Goal: Find specific page/section: Find specific page/section

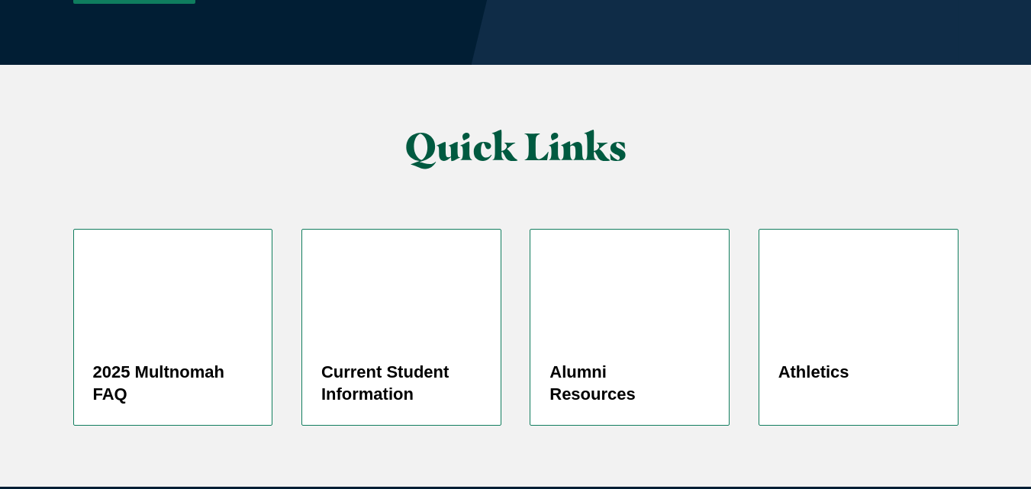
scroll to position [3834, 0]
